Goal: Use online tool/utility: Utilize a website feature to perform a specific function

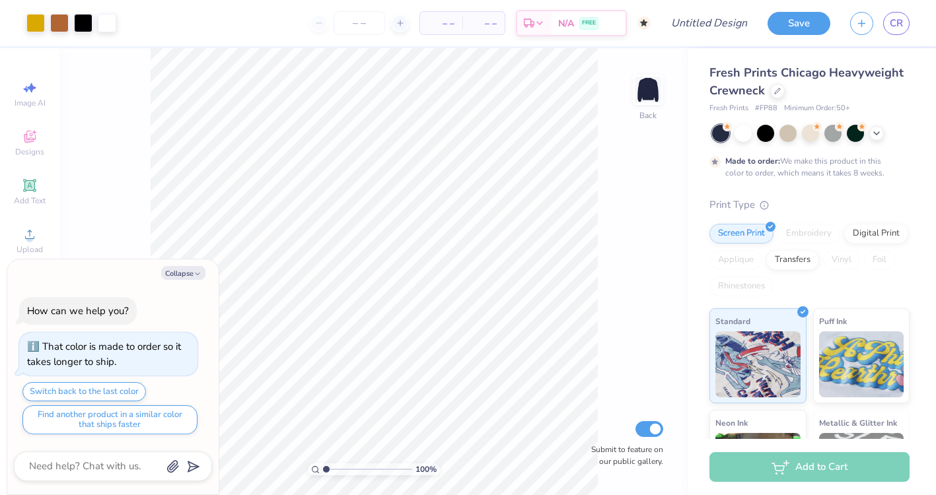
type textarea "x"
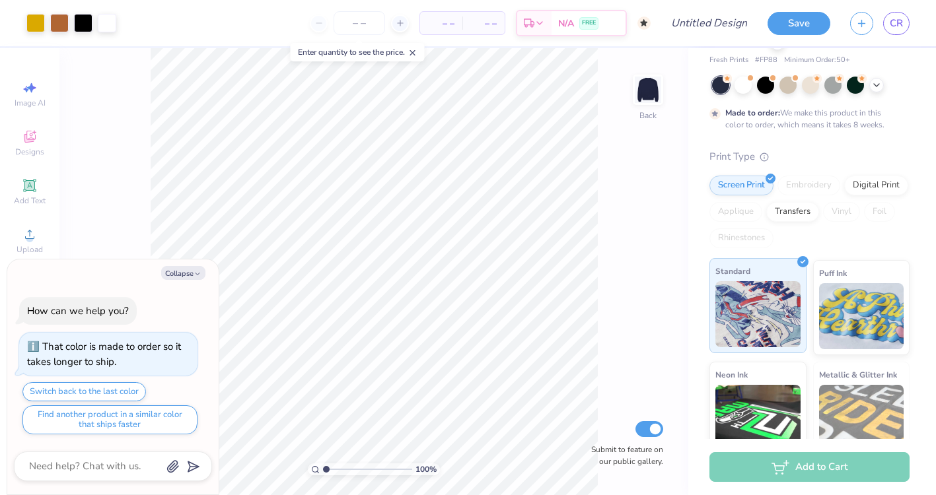
scroll to position [20, 0]
